Goal: Transaction & Acquisition: Download file/media

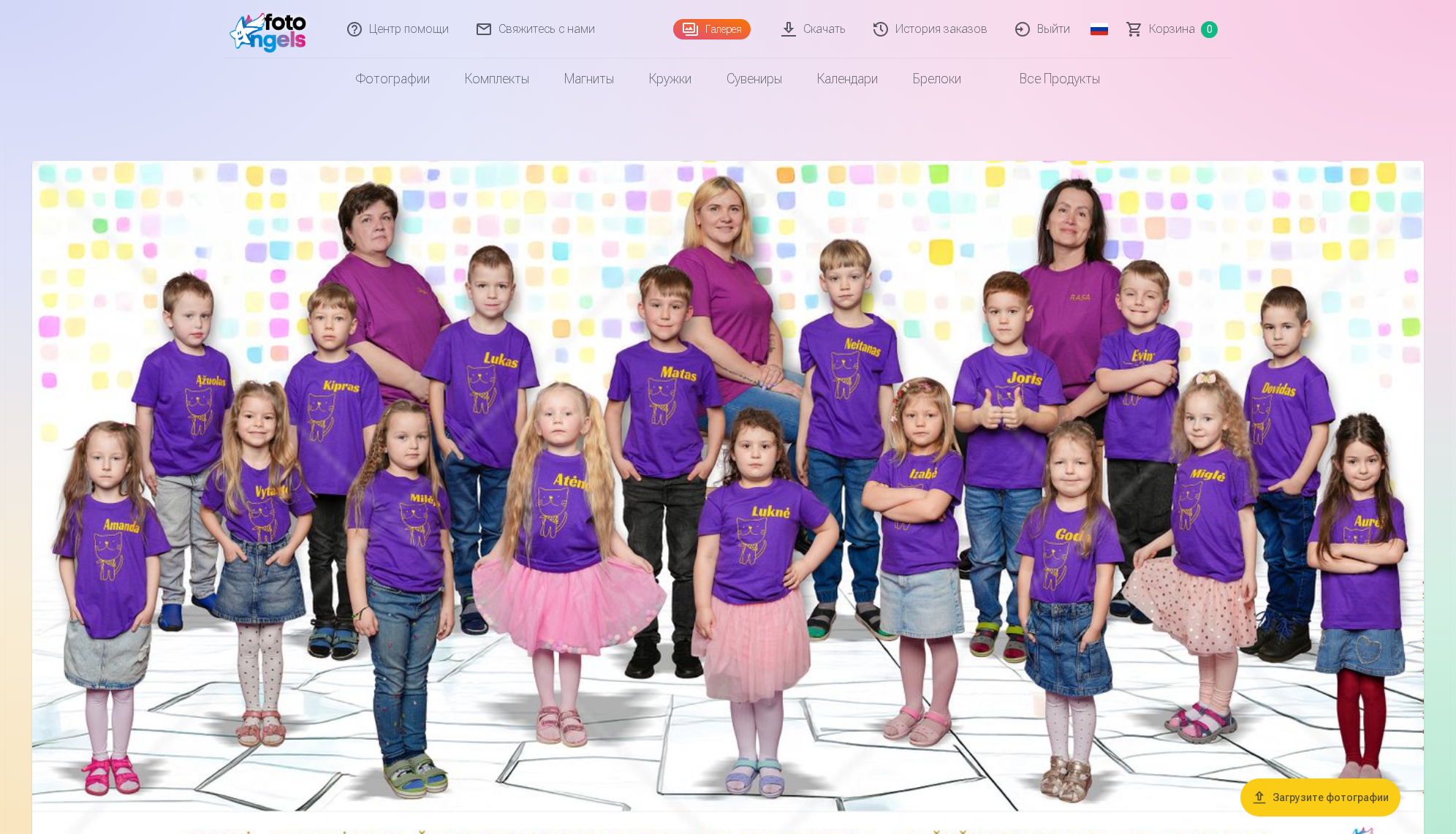
click at [810, 42] on link "Скачать" at bounding box center [814, 29] width 92 height 59
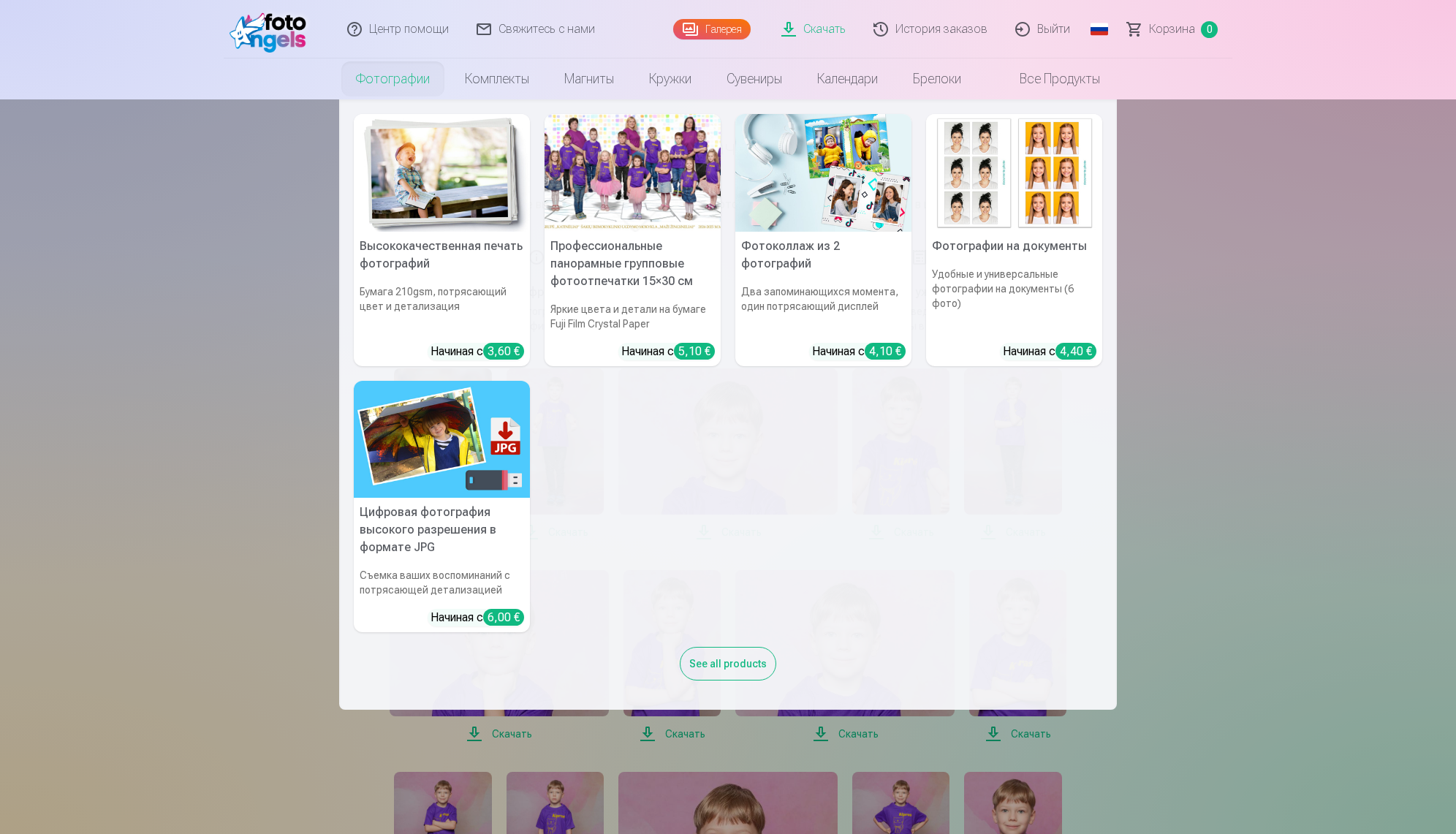
click at [393, 72] on link "Фотографии" at bounding box center [392, 78] width 109 height 41
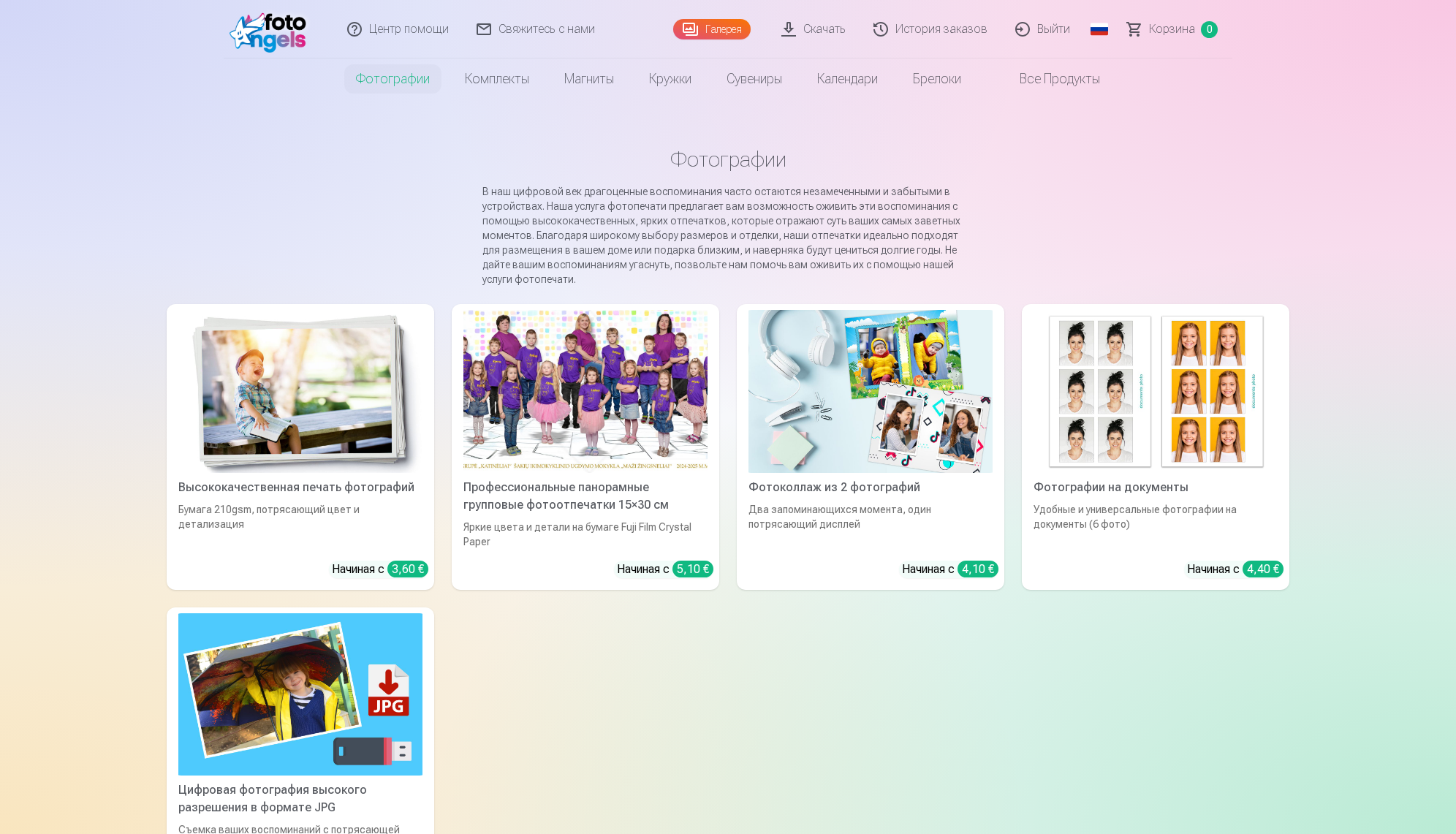
click at [643, 389] on div at bounding box center [585, 391] width 244 height 163
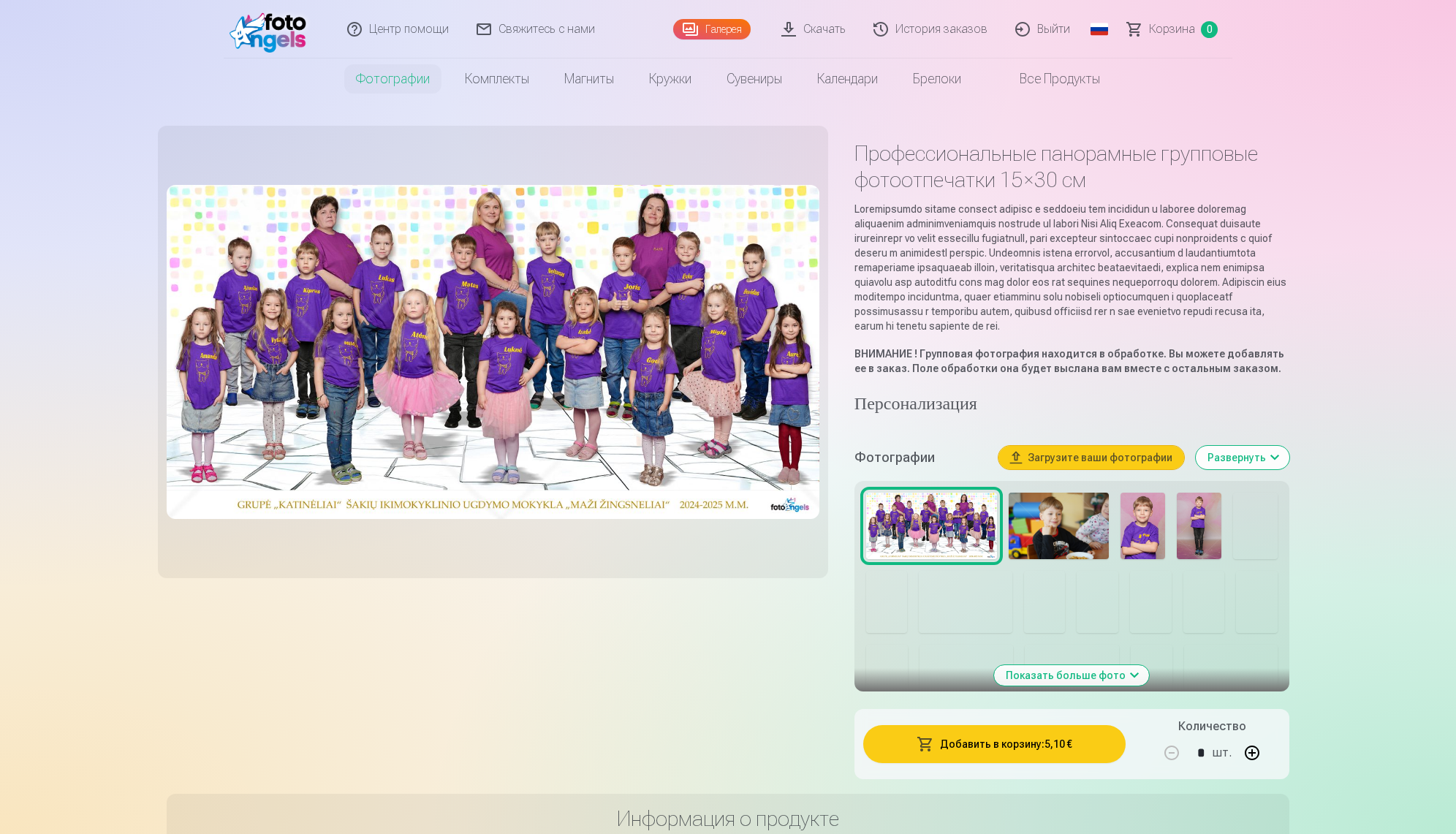
scroll to position [5, 0]
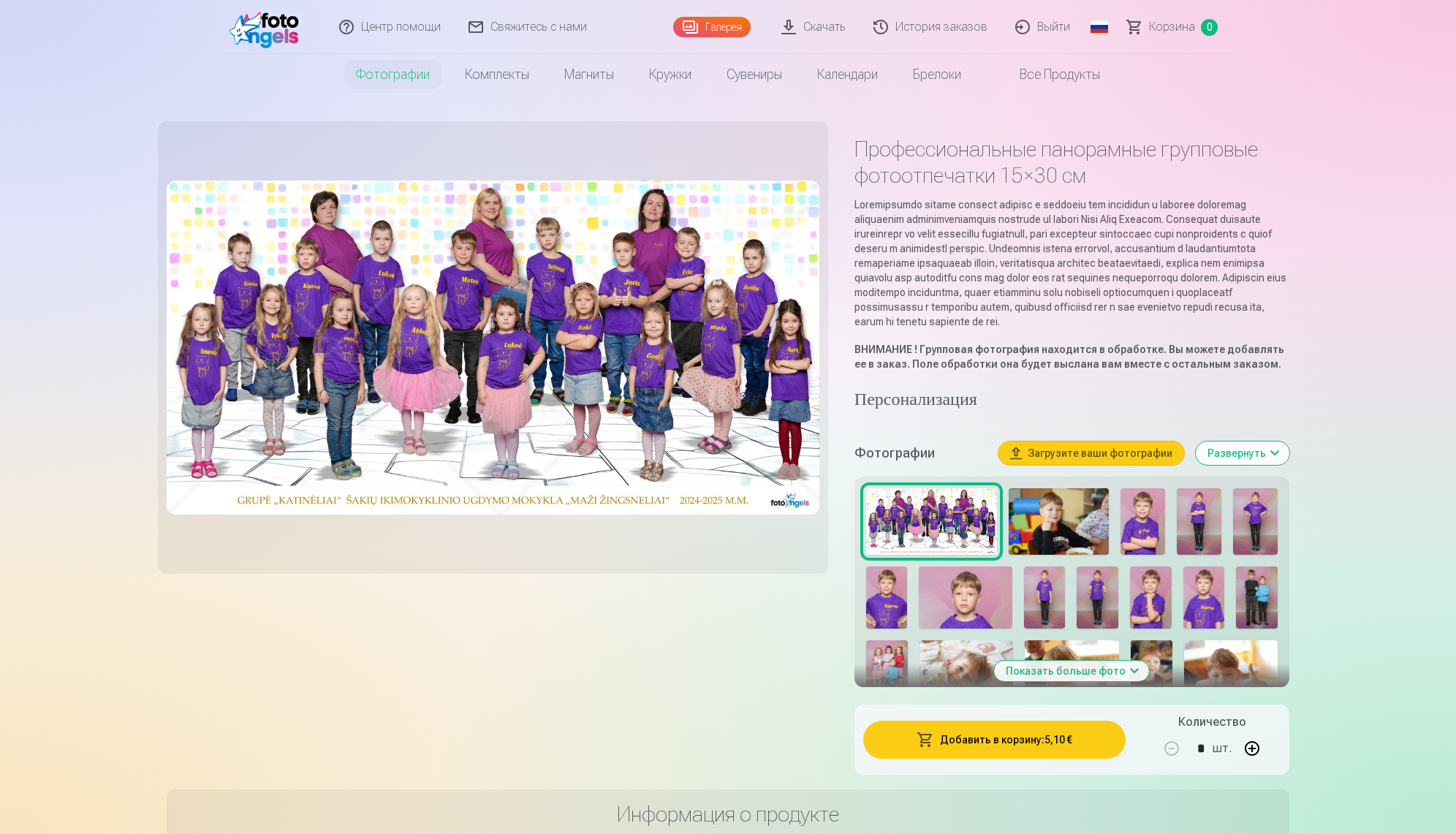
click at [1067, 543] on img at bounding box center [1058, 522] width 100 height 68
